Goal: Complete application form: Complete application form

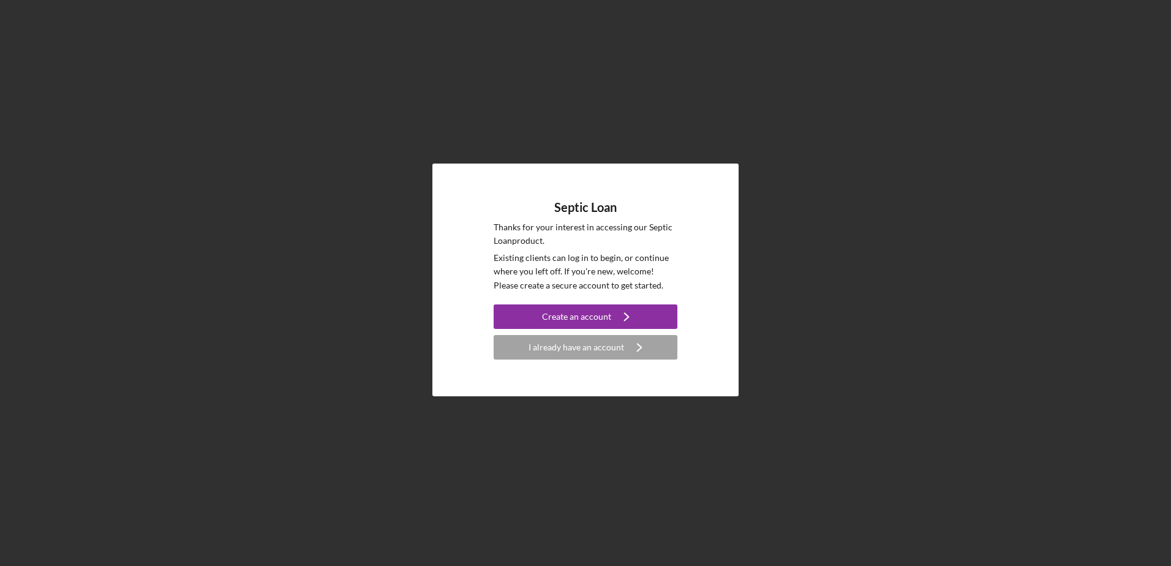
click at [718, 228] on div "Septic Loan Thanks for your interest in accessing our Septic Loan product. Exis…" at bounding box center [586, 280] width 306 height 233
drag, startPoint x: 709, startPoint y: 171, endPoint x: 687, endPoint y: 305, distance: 136.1
click at [710, 170] on div "Septic Loan Thanks for your interest in accessing our Septic Loan product. Exis…" at bounding box center [586, 280] width 306 height 233
click at [627, 349] on icon "Icon/Navigate" at bounding box center [639, 347] width 31 height 31
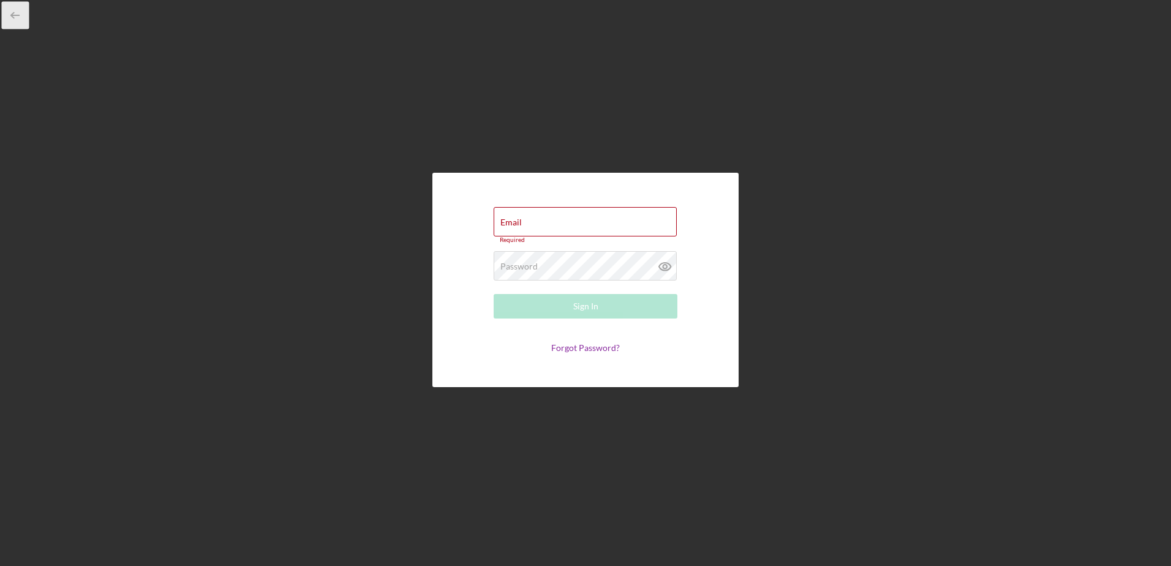
click at [10, 12] on icon "button" at bounding box center [16, 16] width 28 height 28
